Goal: Task Accomplishment & Management: Complete application form

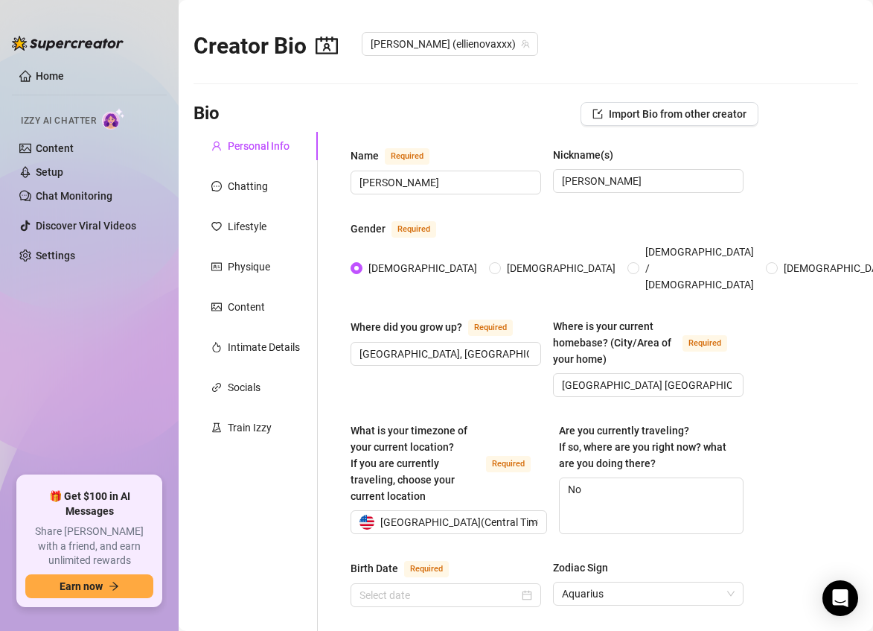
radio input "true"
type input "[DATE]"
click at [123, 389] on ul "Home Izzy AI Chatter Content Setup Chat Monitoring Discover Viral Videos Settin…" at bounding box center [89, 264] width 155 height 412
click at [51, 422] on ul "Home Izzy AI Chatter Content Setup Chat Monitoring Discover Viral Videos Settin…" at bounding box center [89, 264] width 155 height 412
click at [16, 398] on ul "Home Izzy AI Chatter Content Setup Chat Monitoring Discover Viral Videos Settin…" at bounding box center [89, 264] width 155 height 412
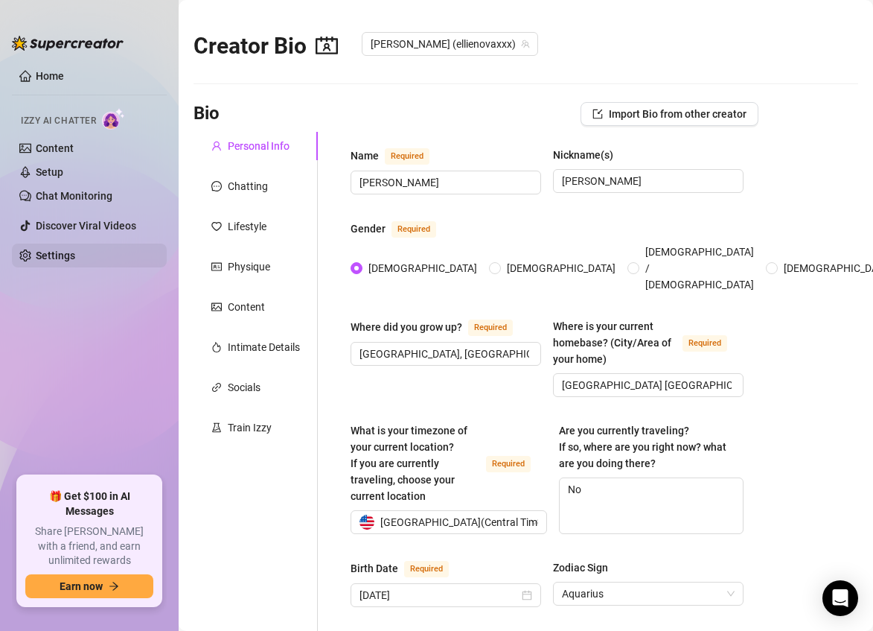
click at [54, 352] on ul "Home Izzy AI Chatter Content Setup Chat Monitoring Discover Viral Videos Settin…" at bounding box center [89, 264] width 155 height 412
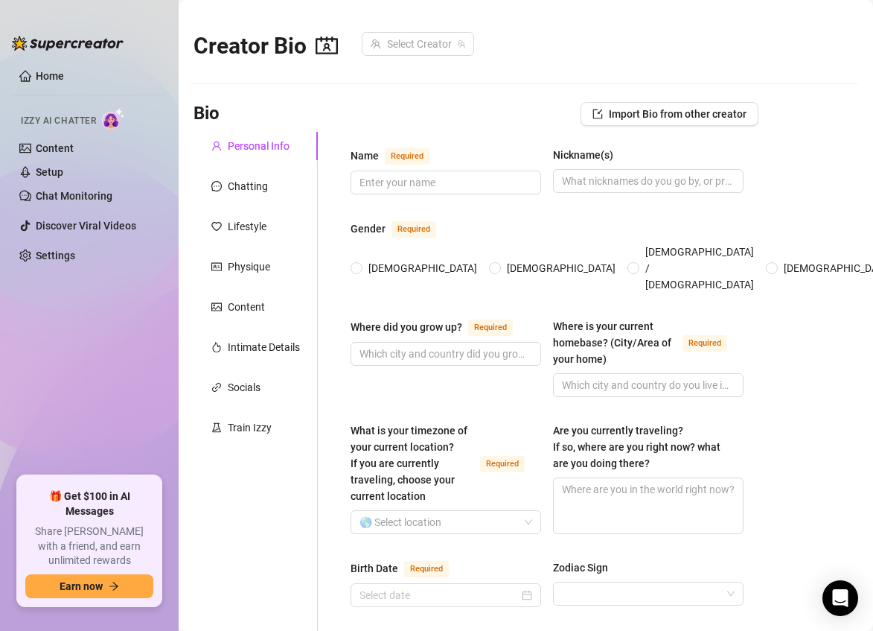
click at [23, 331] on ul "Home Izzy AI Chatter Content Setup Chat Monitoring Discover Viral Videos Settin…" at bounding box center [89, 264] width 155 height 412
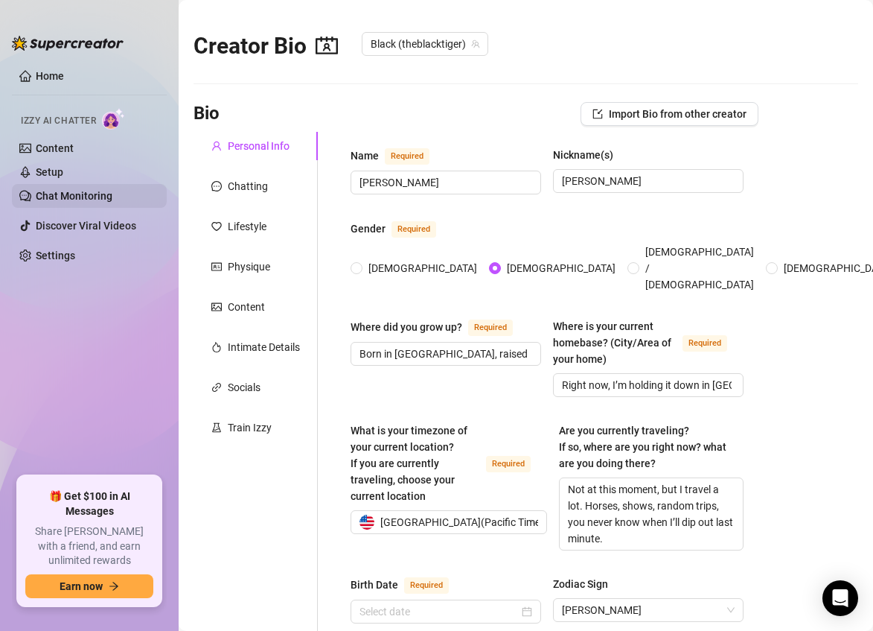
radio input "true"
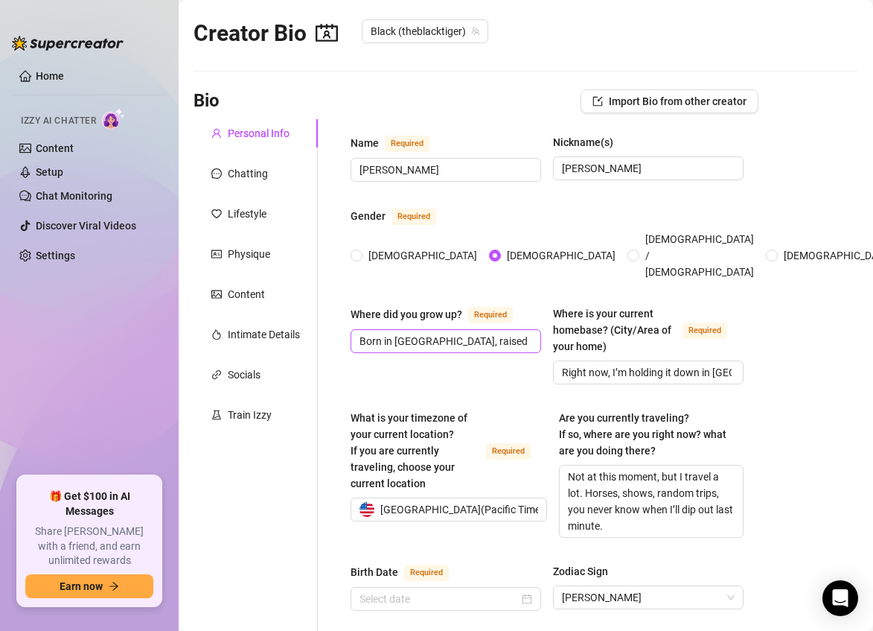
drag, startPoint x: 433, startPoint y: 206, endPoint x: 437, endPoint y: 313, distance: 106.6
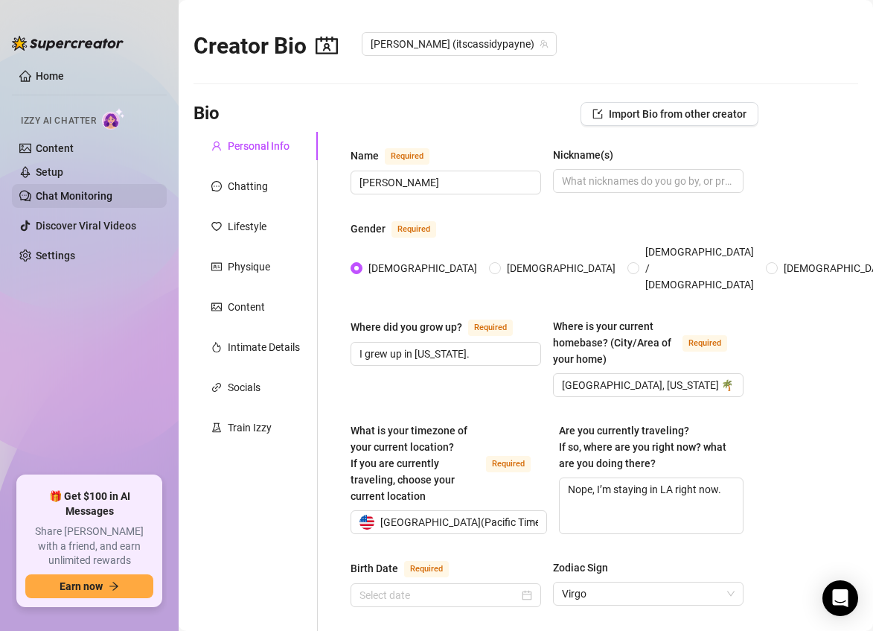
radio input "true"
type input "[DATE]"
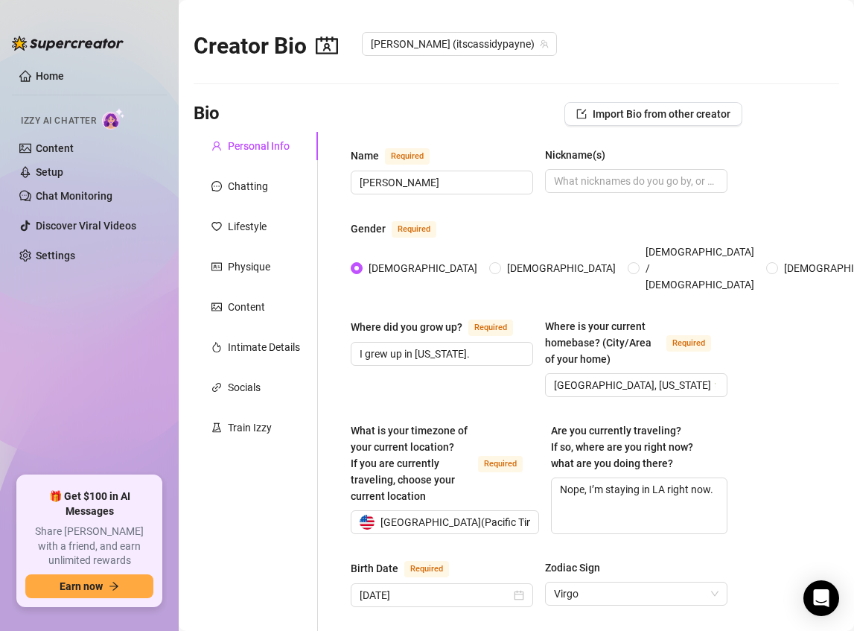
click at [402, 109] on div "Bio Import Bio from other creator" at bounding box center [468, 114] width 549 height 24
click at [245, 226] on div "Lifestyle" at bounding box center [247, 226] width 39 height 16
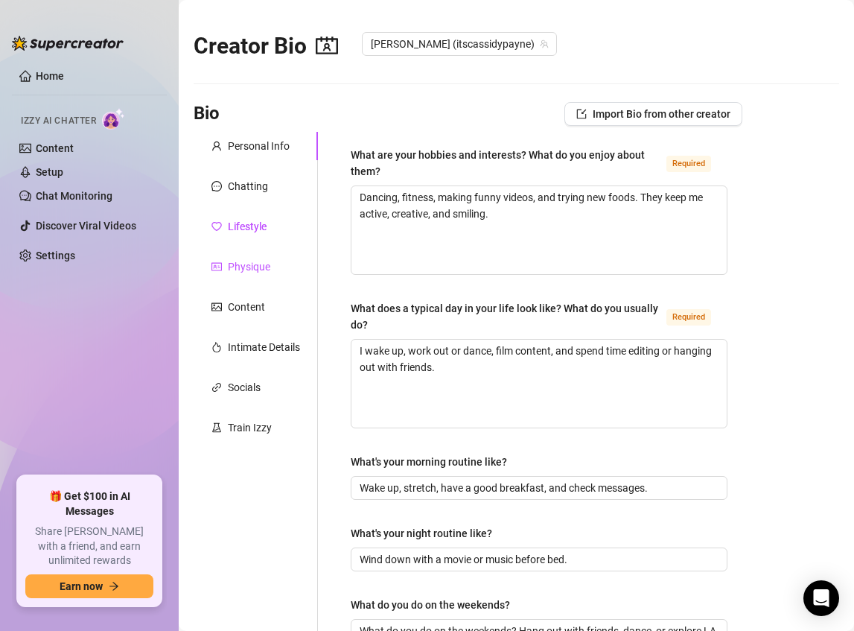
click at [244, 260] on div "Physique" at bounding box center [249, 266] width 42 height 16
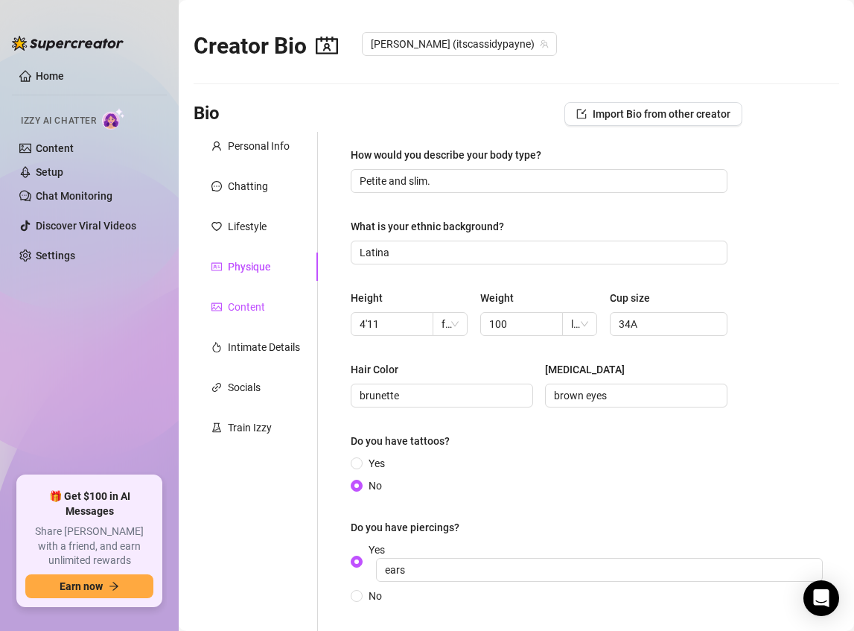
click at [239, 301] on div "Content" at bounding box center [246, 307] width 37 height 16
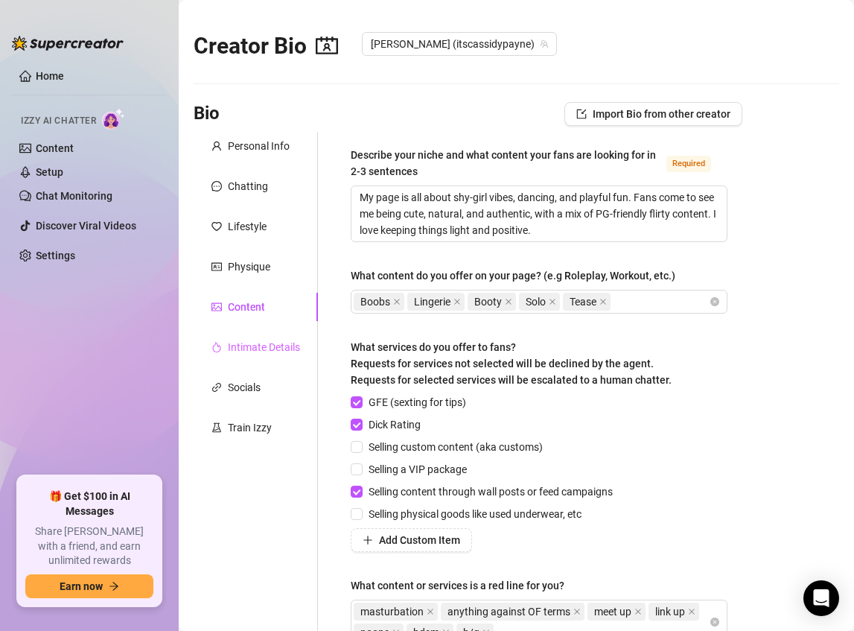
click at [230, 337] on div "Intimate Details" at bounding box center [256, 347] width 124 height 28
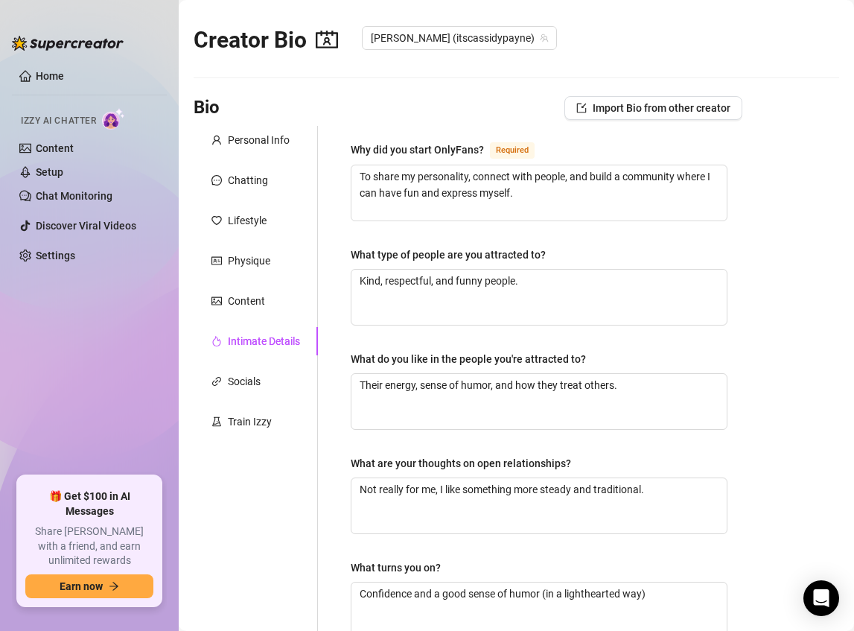
drag, startPoint x: 323, startPoint y: 248, endPoint x: 337, endPoint y: 301, distance: 54.7
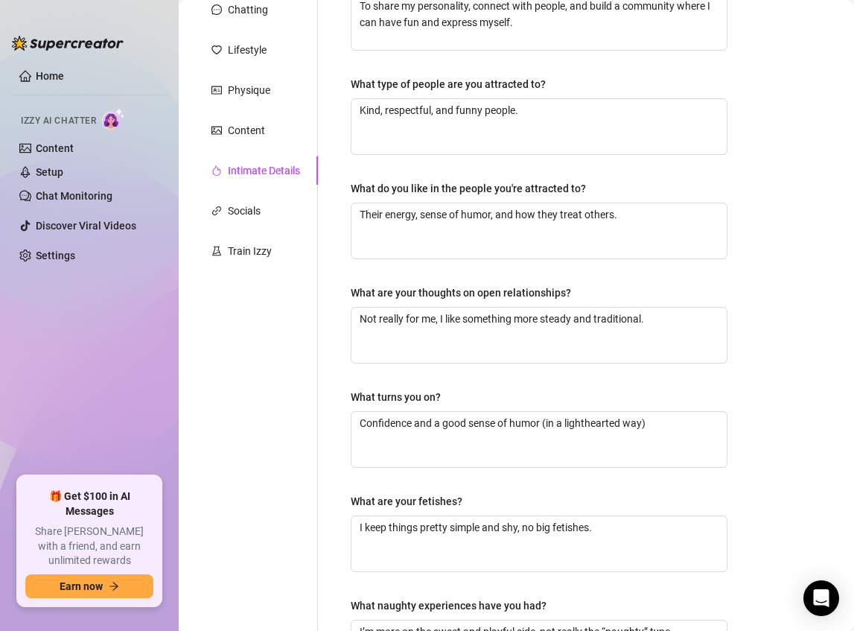
scroll to position [186, 0]
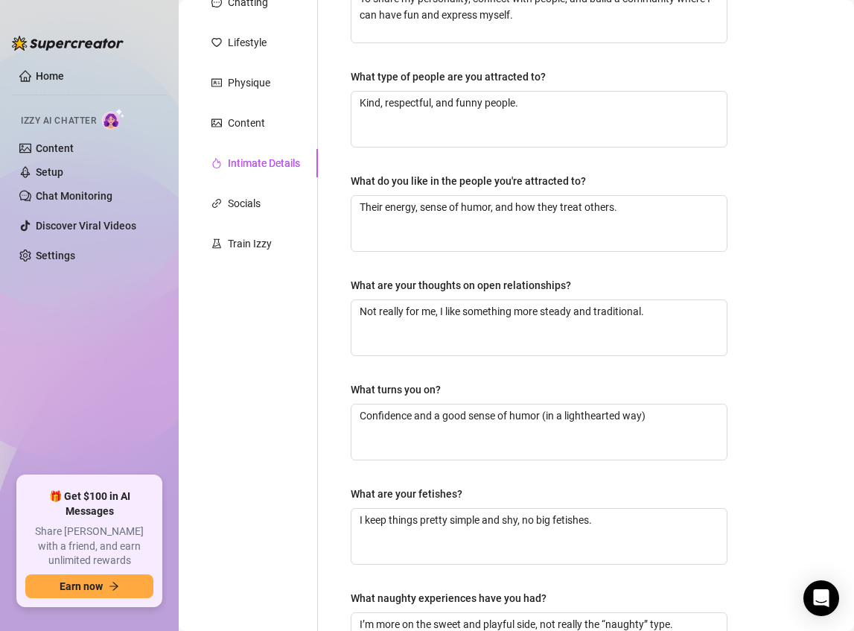
drag, startPoint x: 337, startPoint y: 301, endPoint x: 341, endPoint y: 319, distance: 19.0
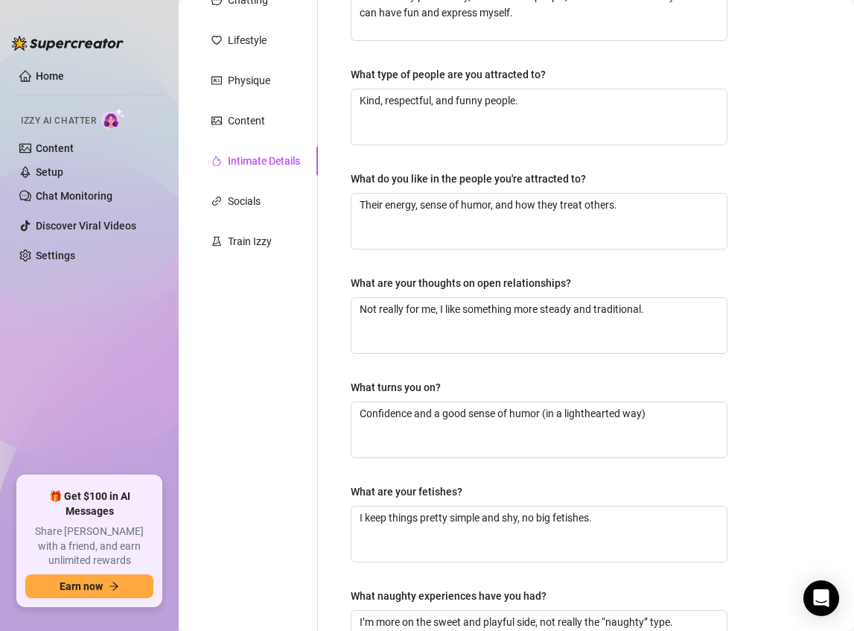
click at [322, 331] on div "Why did you start OnlyFans? Required To share my personality, connect with peop…" at bounding box center [530, 320] width 424 height 749
click at [258, 108] on div "Content" at bounding box center [256, 120] width 124 height 28
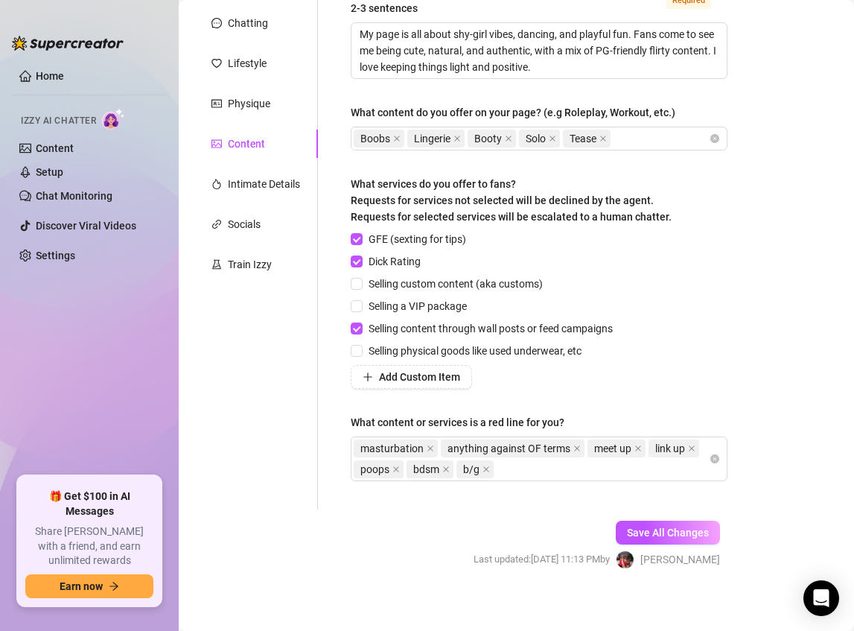
scroll to position [147, 0]
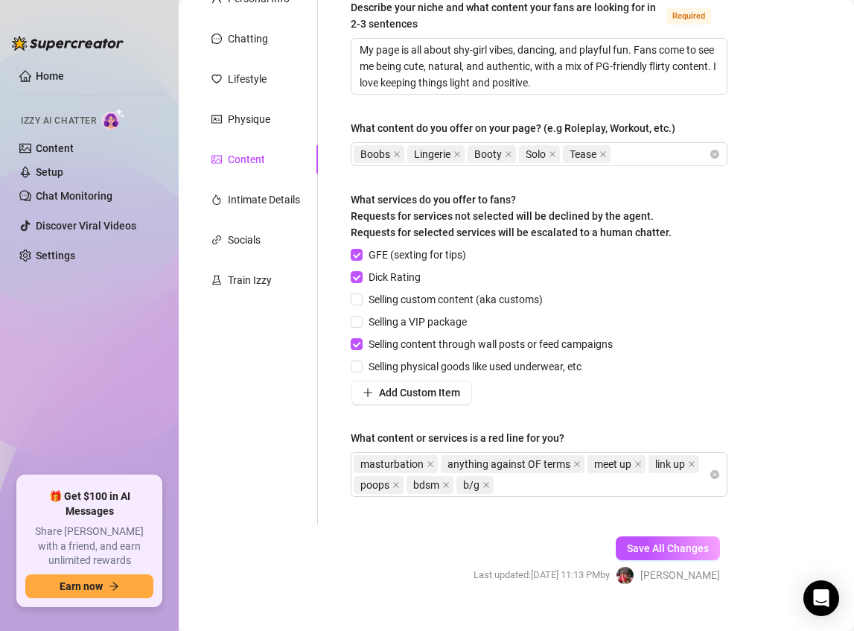
drag, startPoint x: 322, startPoint y: 353, endPoint x: 322, endPoint y: 324, distance: 29.0
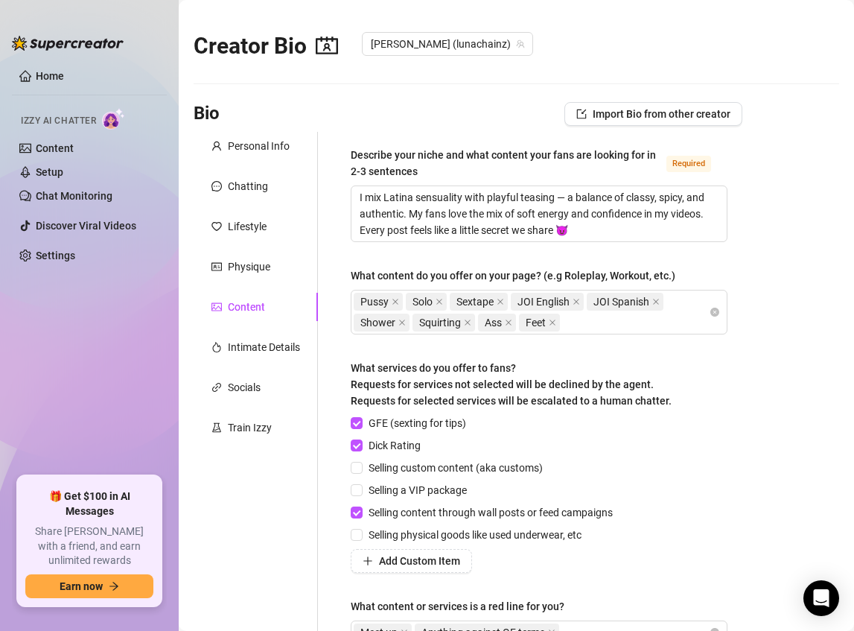
checkbox input "true"
click at [1, 377] on aside "Home Izzy AI Chatter Content Setup Chat Monitoring Discover Viral Videos Settin…" at bounding box center [89, 315] width 179 height 631
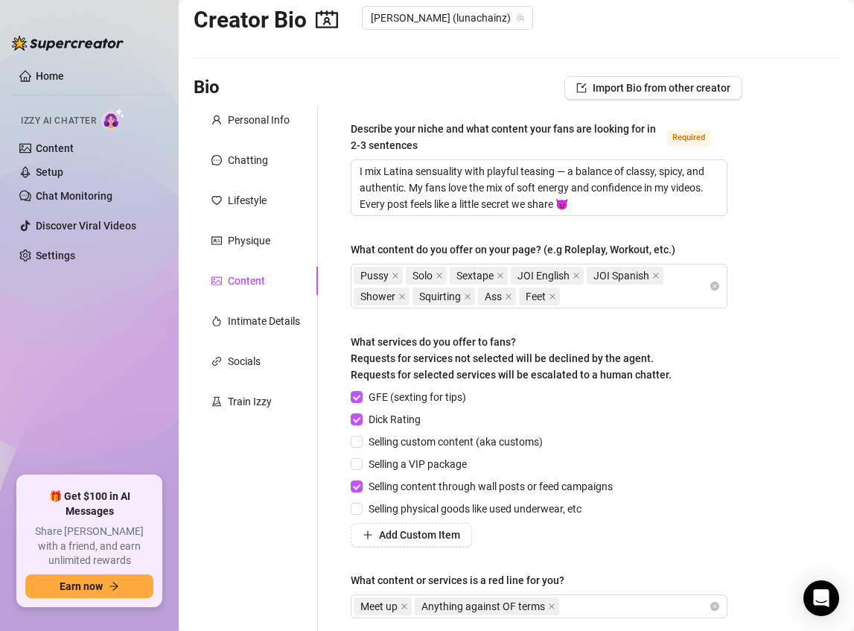
drag, startPoint x: 338, startPoint y: 244, endPoint x: 334, endPoint y: 354, distance: 110.3
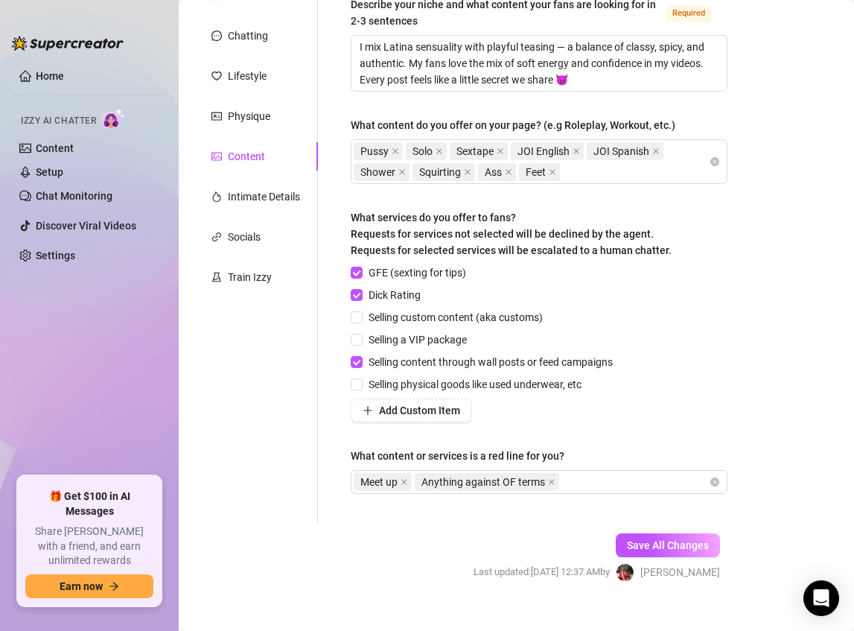
scroll to position [77, 0]
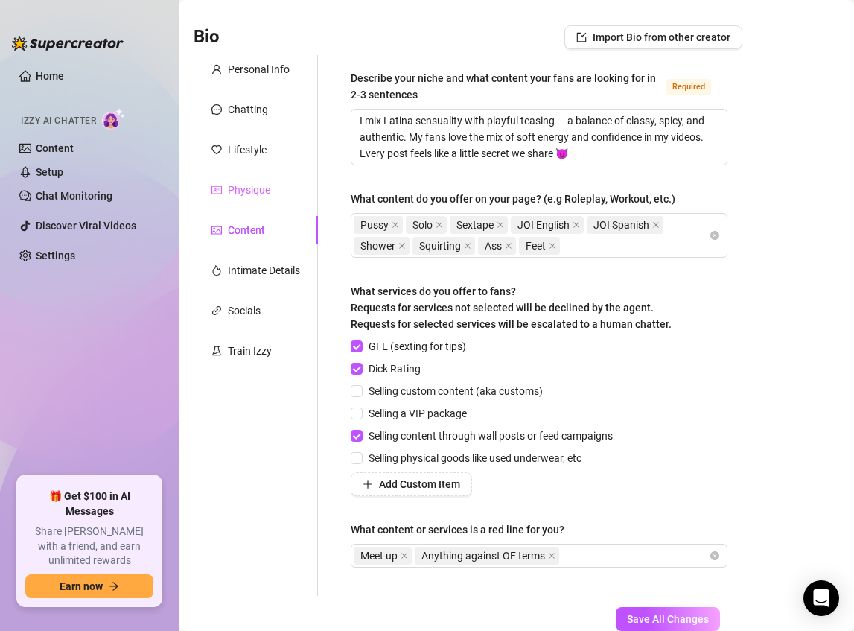
drag, startPoint x: 293, startPoint y: 412, endPoint x: 294, endPoint y: 255, distance: 157.1
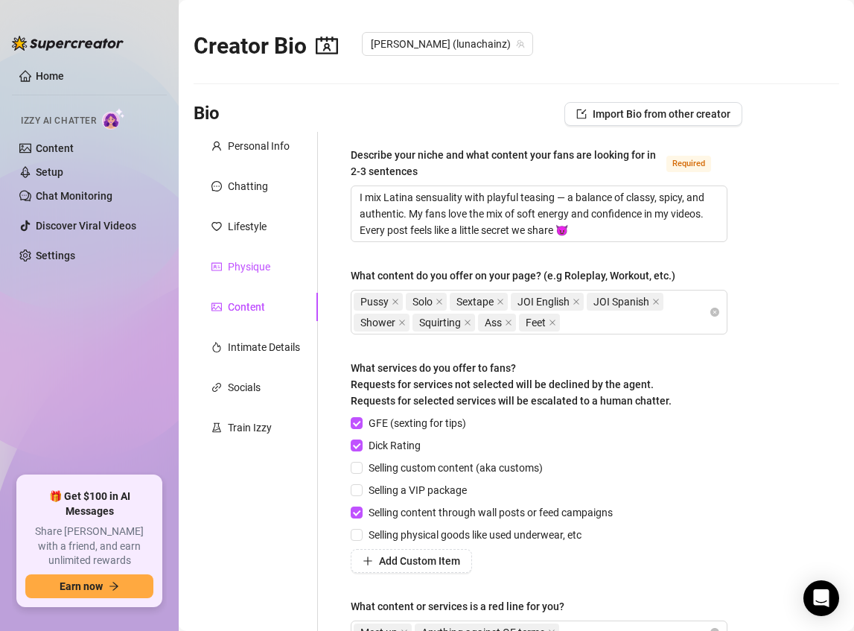
click at [233, 272] on div "Physique" at bounding box center [249, 266] width 42 height 16
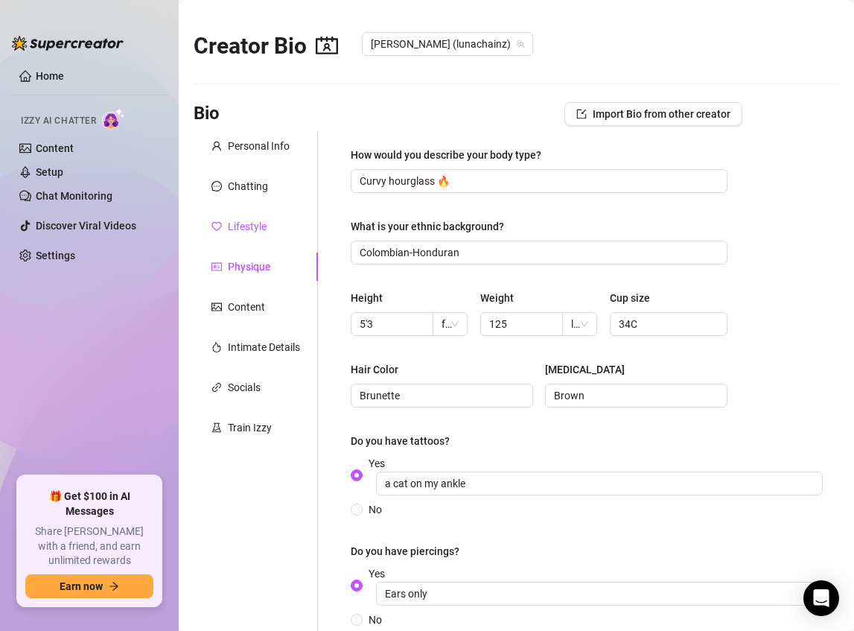
click at [249, 222] on div "Lifestyle" at bounding box center [247, 226] width 39 height 16
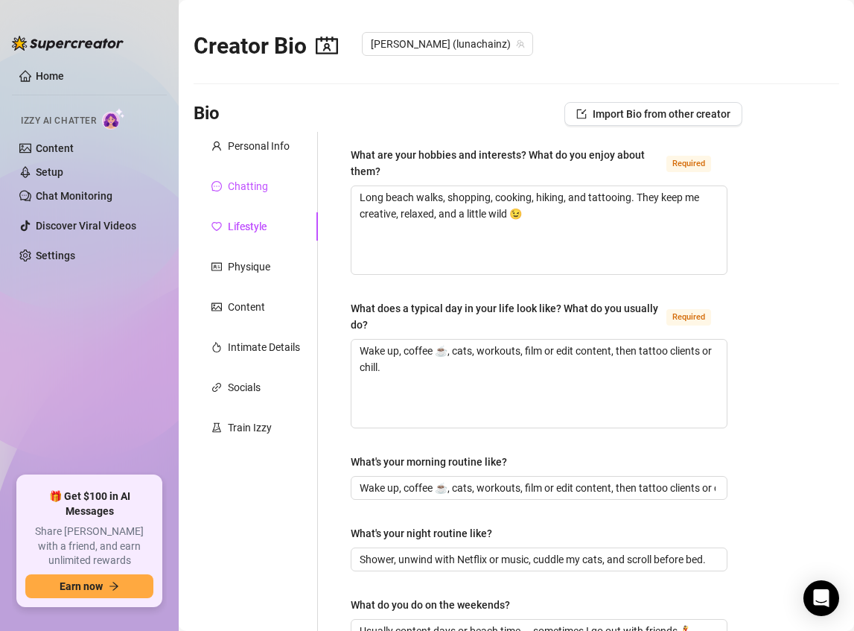
click at [259, 188] on div "Chatting" at bounding box center [248, 186] width 40 height 16
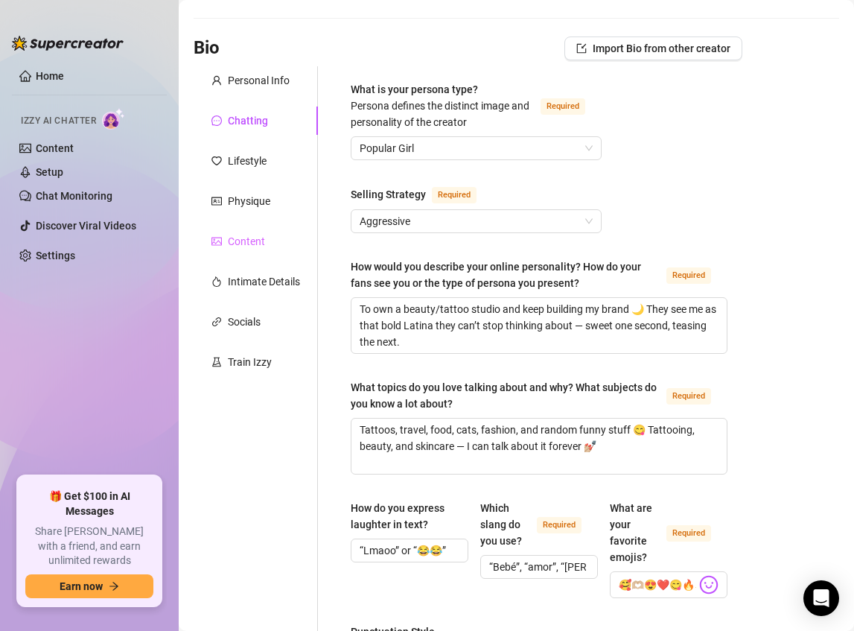
scroll to position [133, 0]
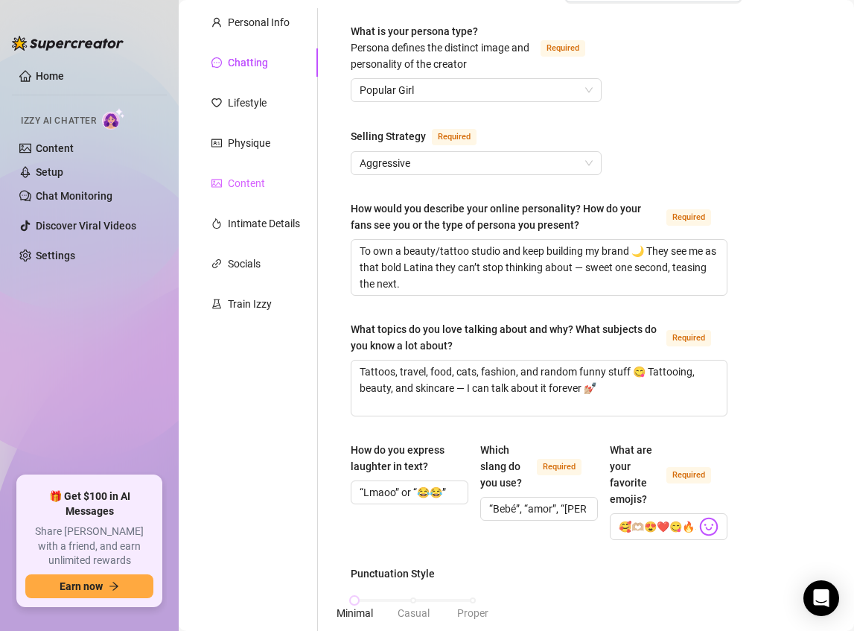
drag, startPoint x: 308, startPoint y: 186, endPoint x: 315, endPoint y: 240, distance: 54.8
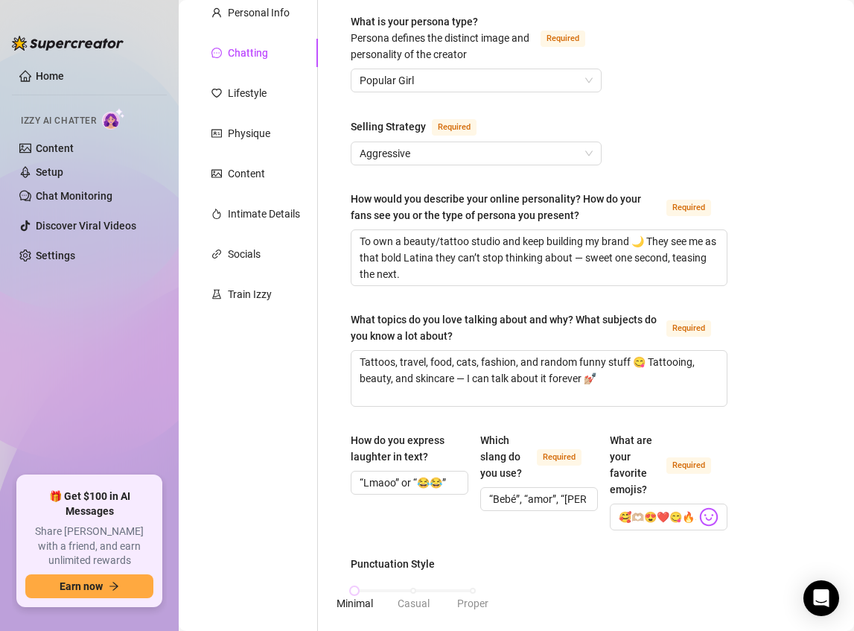
click at [252, 138] on div "Physique" at bounding box center [249, 133] width 42 height 16
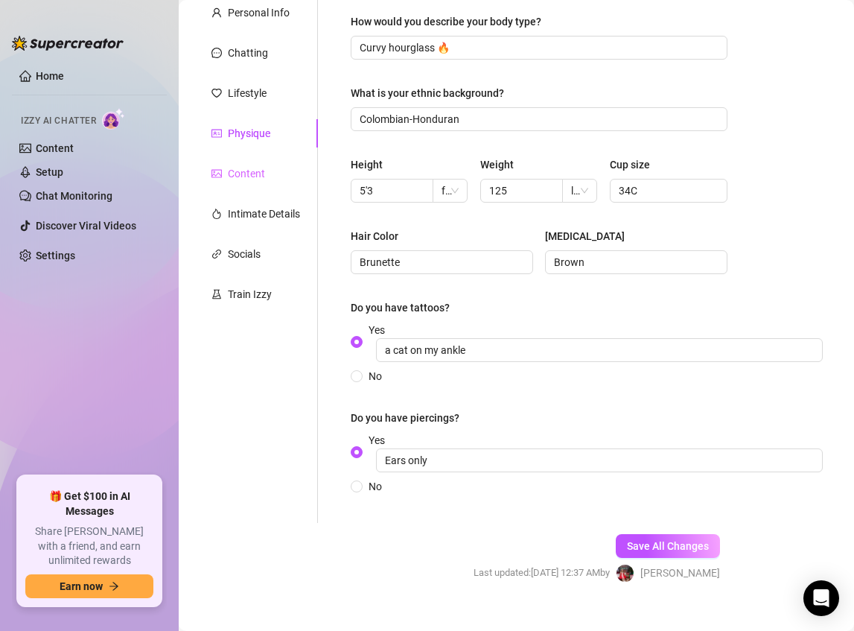
click at [246, 161] on div "Content" at bounding box center [256, 173] width 124 height 28
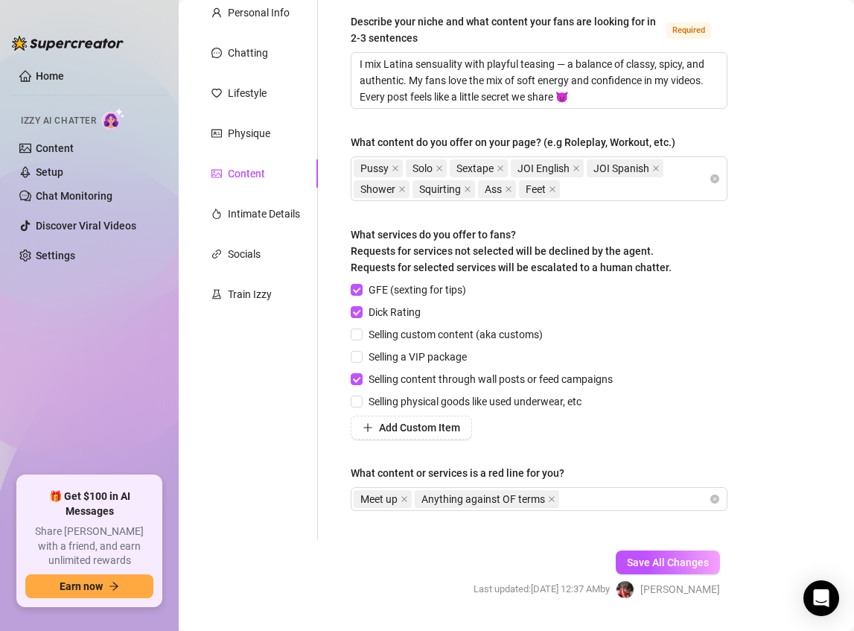
click at [163, 349] on ul "Home Izzy AI Chatter Content Setup Chat Monitoring Discover Viral Videos Settin…" at bounding box center [89, 264] width 155 height 412
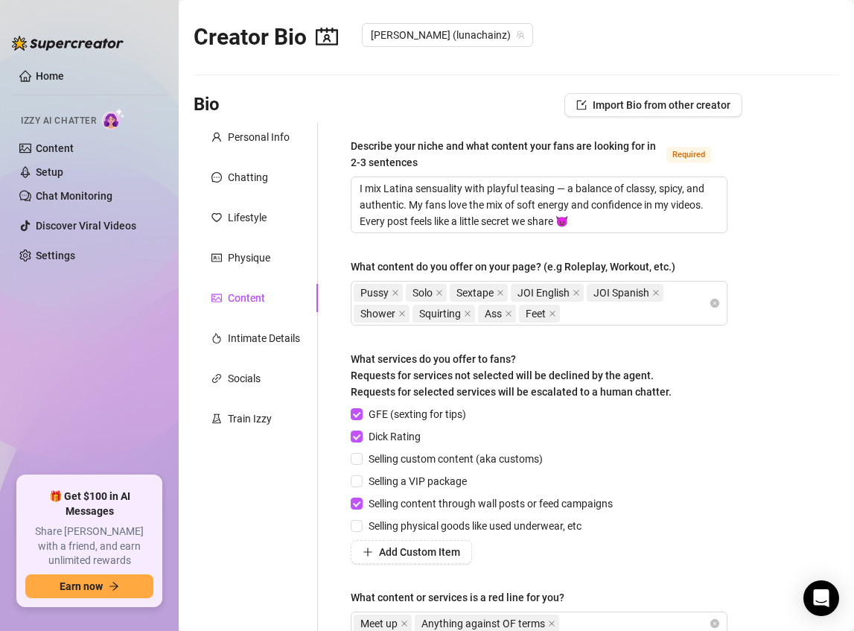
scroll to position [0, 0]
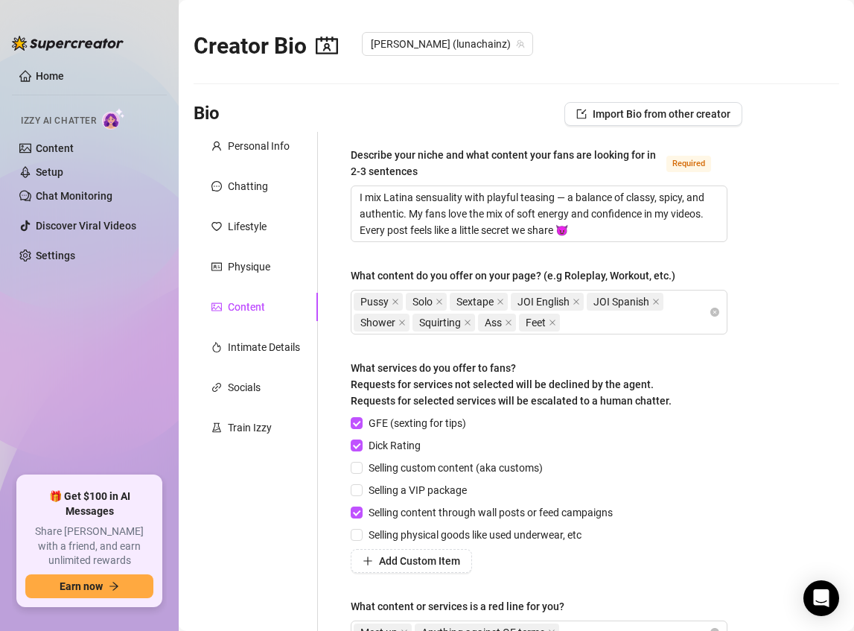
drag, startPoint x: 310, startPoint y: 409, endPoint x: 314, endPoint y: 299, distance: 109.5
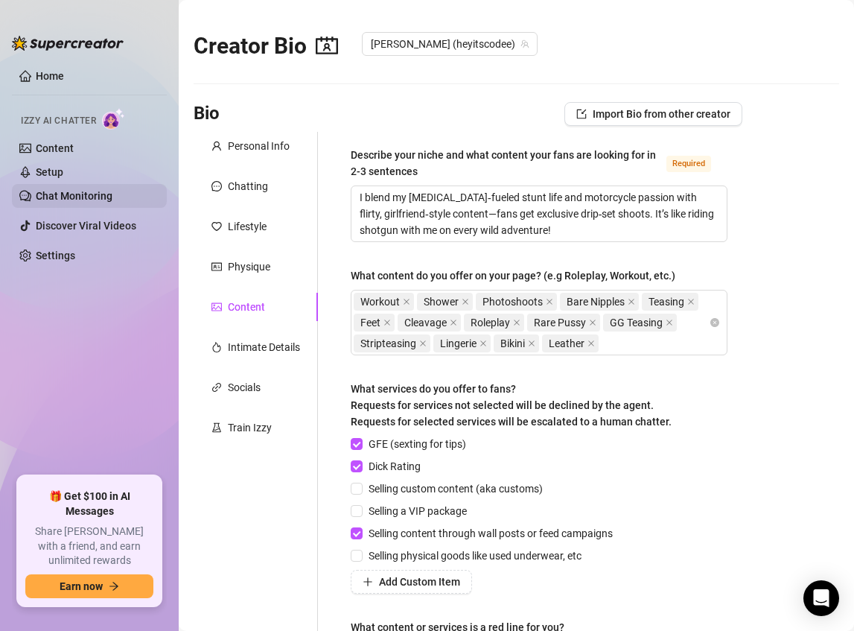
checkbox input "true"
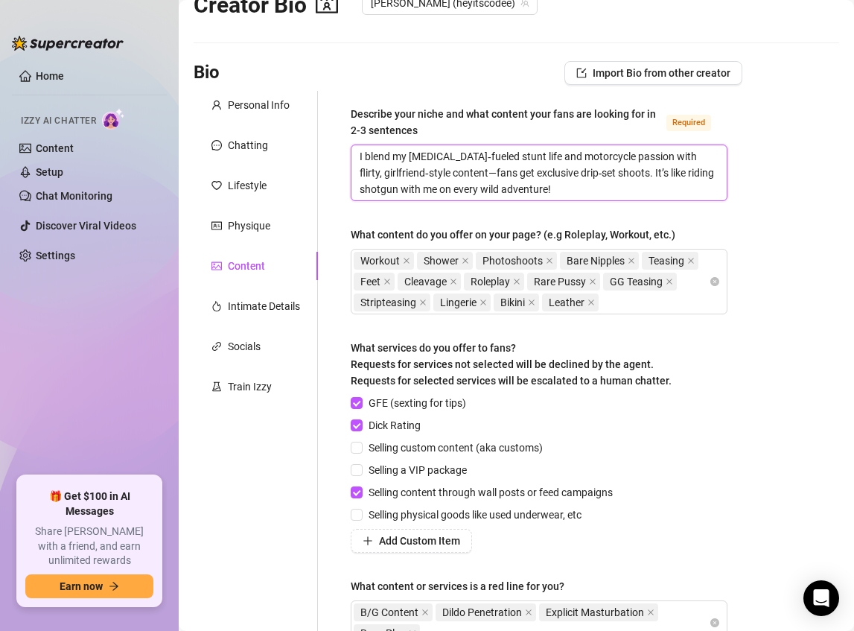
scroll to position [76, 0]
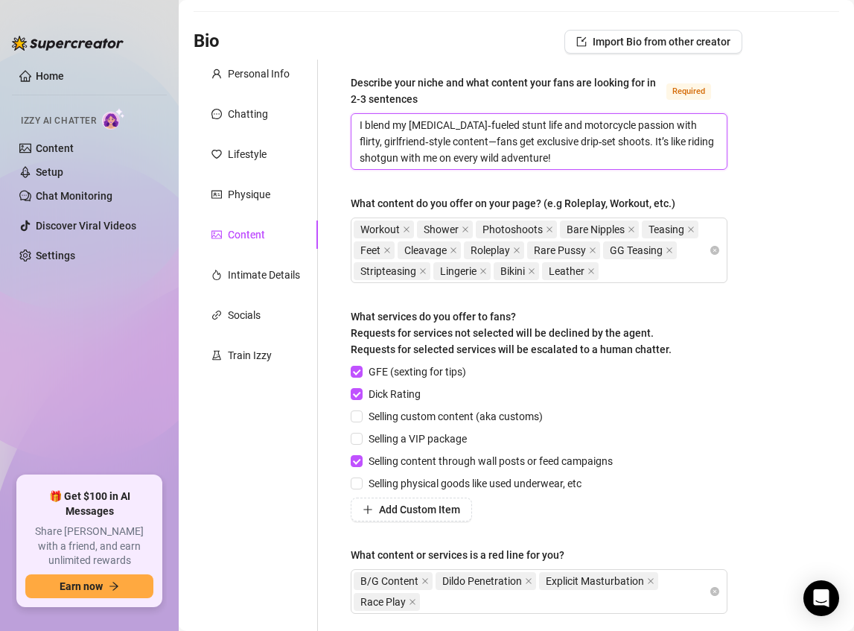
drag, startPoint x: 351, startPoint y: 235, endPoint x: 340, endPoint y: 270, distance: 36.7
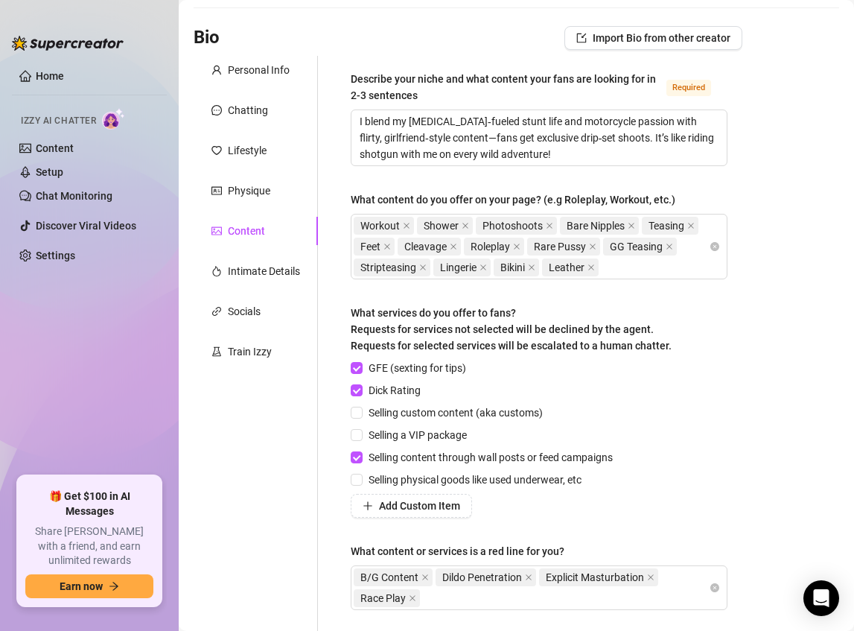
click at [272, 459] on div "Personal Info Chatting Lifestyle Physique Content Intimate Details Socials Trai…" at bounding box center [256, 347] width 124 height 582
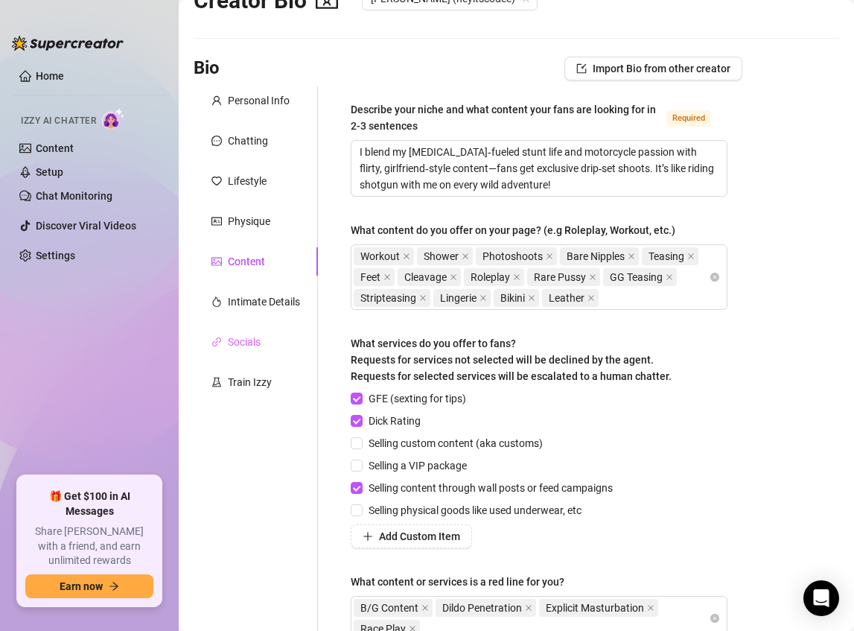
scroll to position [0, 0]
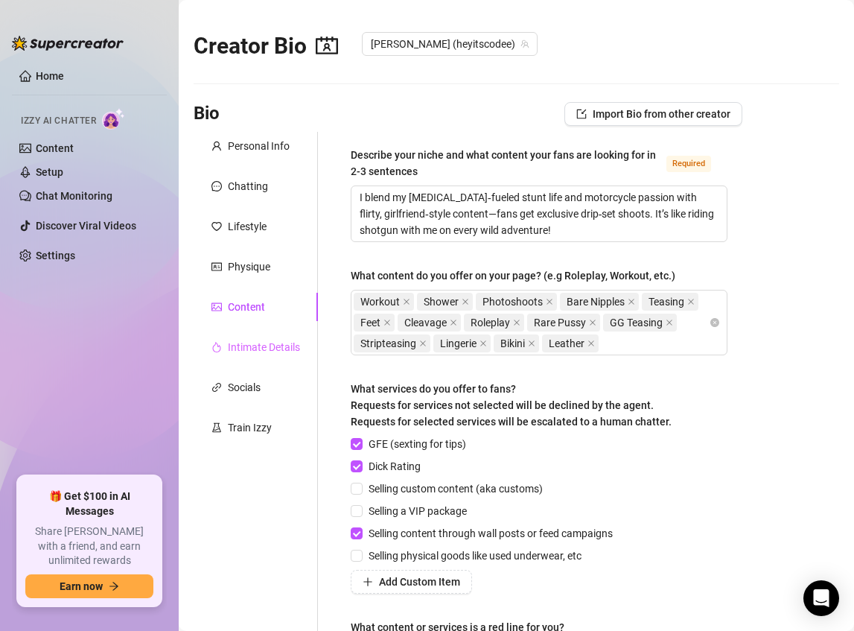
drag, startPoint x: 275, startPoint y: 459, endPoint x: 283, endPoint y: 360, distance: 99.4
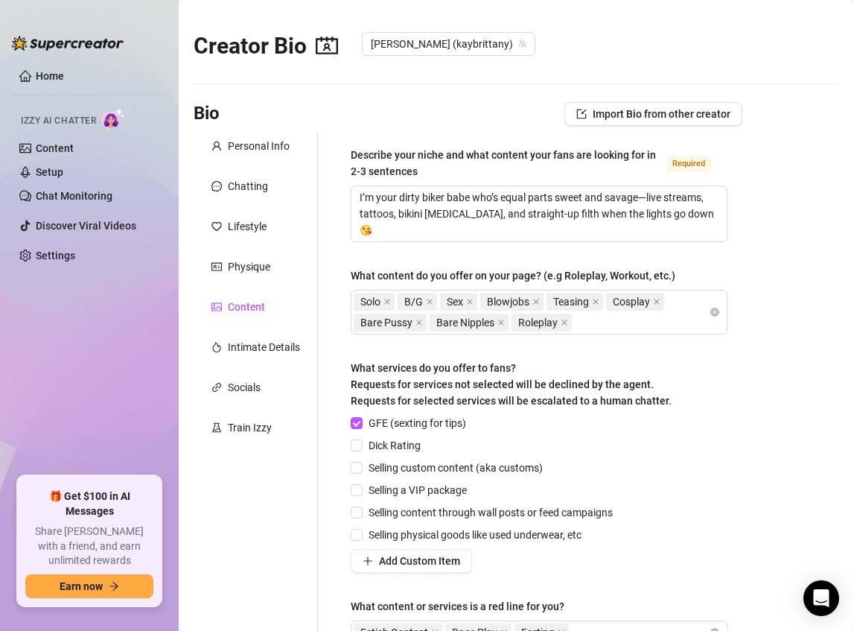
type textarea "I’m your dirty biker babe who’s equal parts sweet and savage—live streams, tatt…"
checkbox input "true"
click at [269, 525] on div "Personal Info Chatting Lifestyle Physique Content Intimate Details Socials Trai…" at bounding box center [256, 402] width 124 height 541
